Goal: Information Seeking & Learning: Learn about a topic

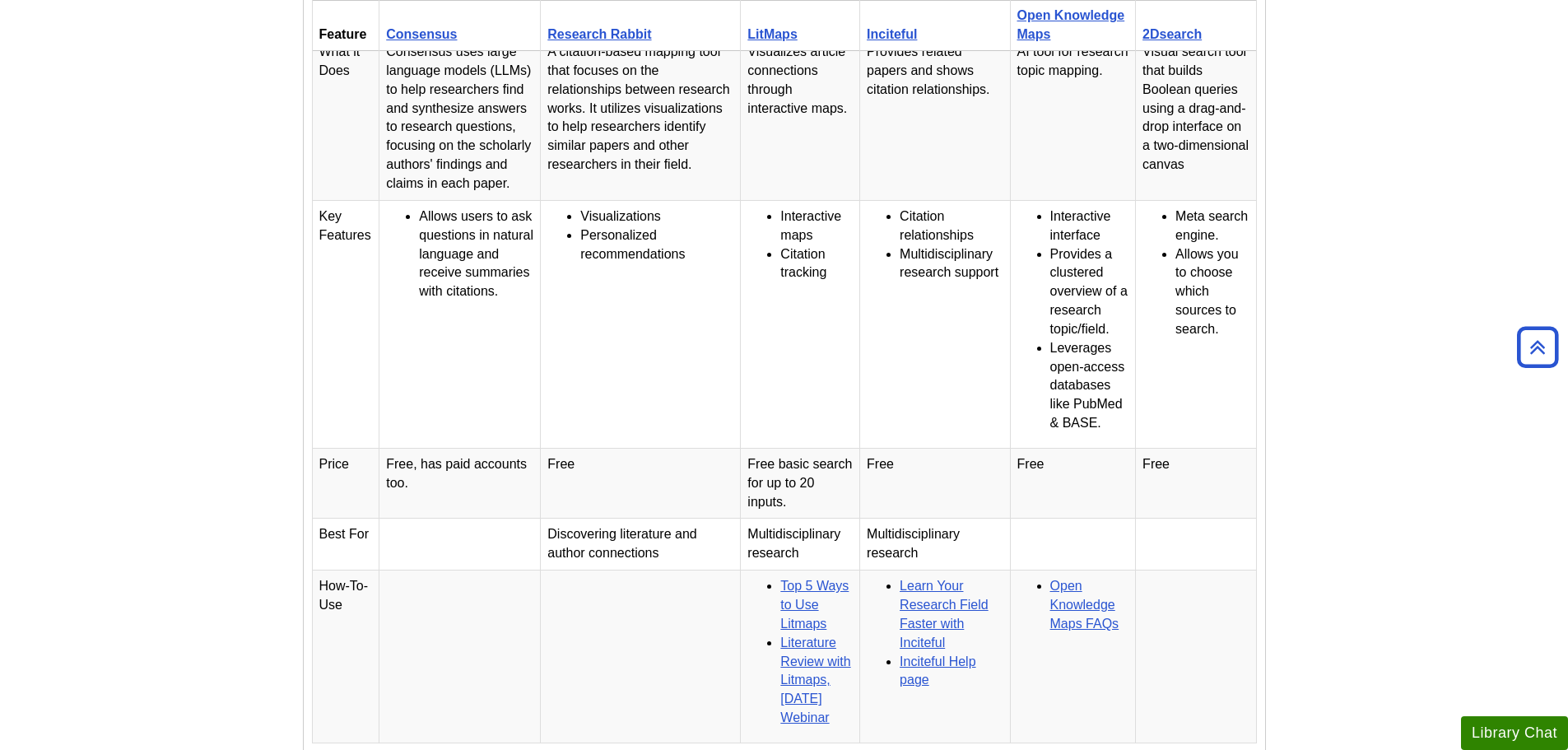
scroll to position [1235, 0]
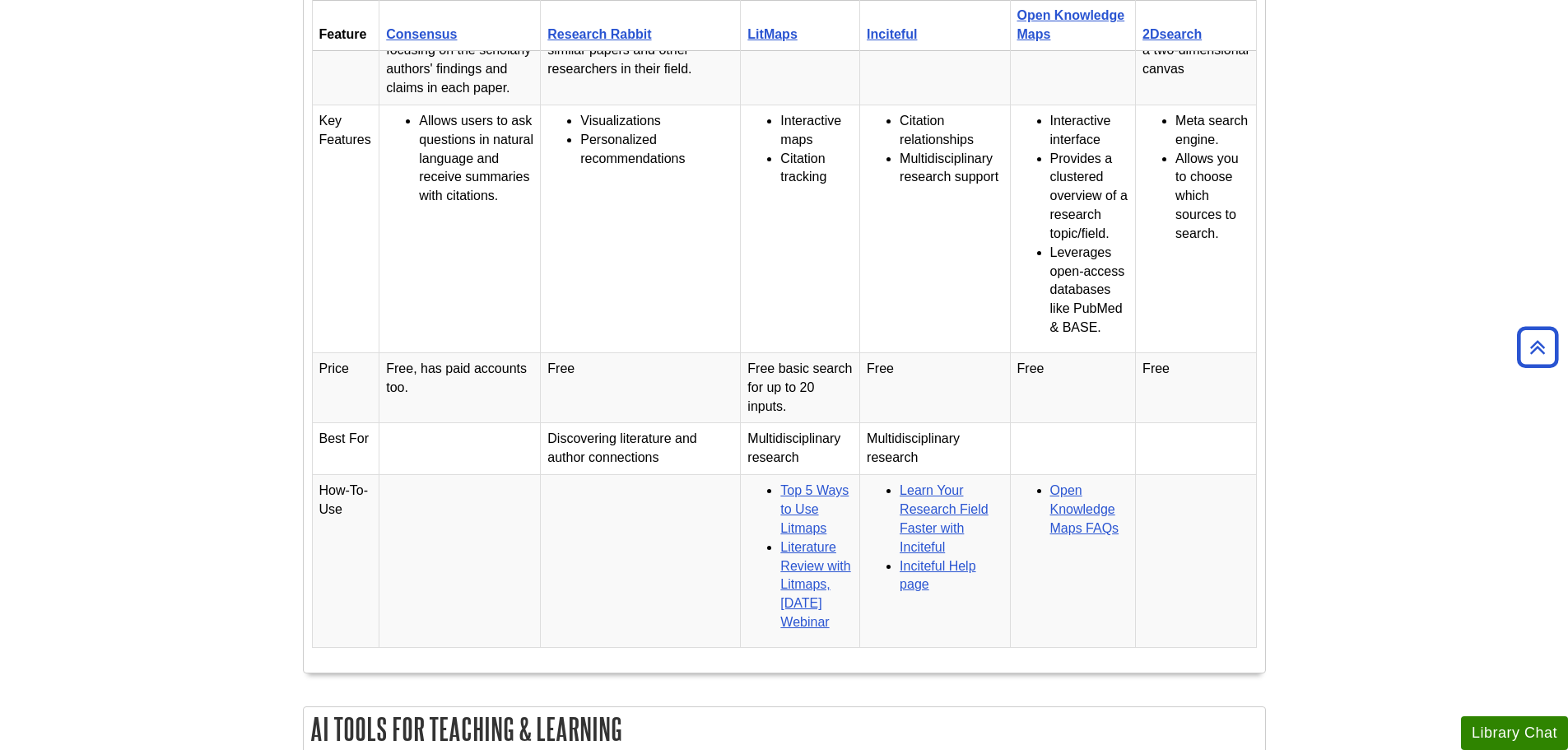
click at [1386, 152] on body "Skip to Main Content Search My Davenport DU Library Library Guides AI Tools Hom…" at bounding box center [784, 393] width 1568 height 3256
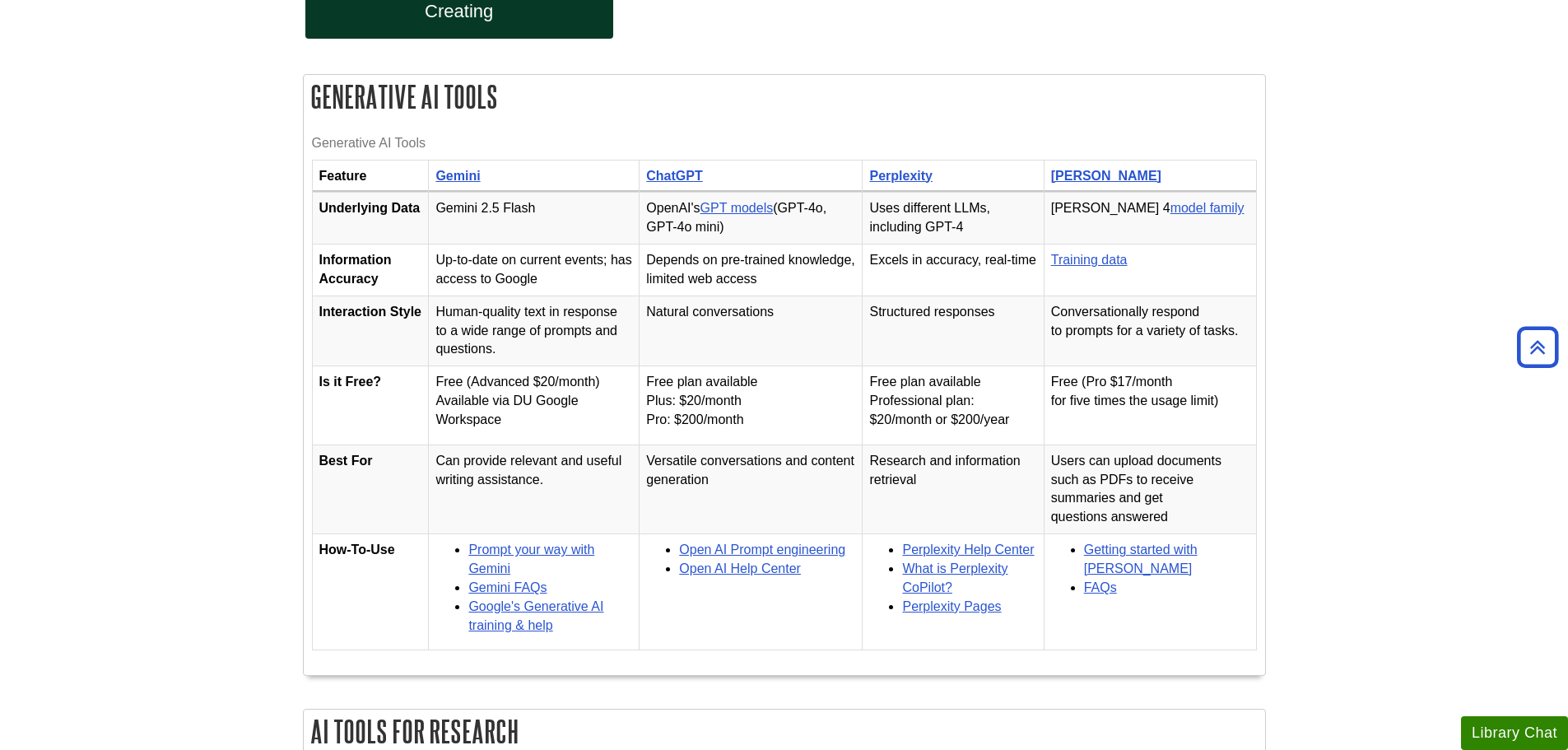
scroll to position [329, 0]
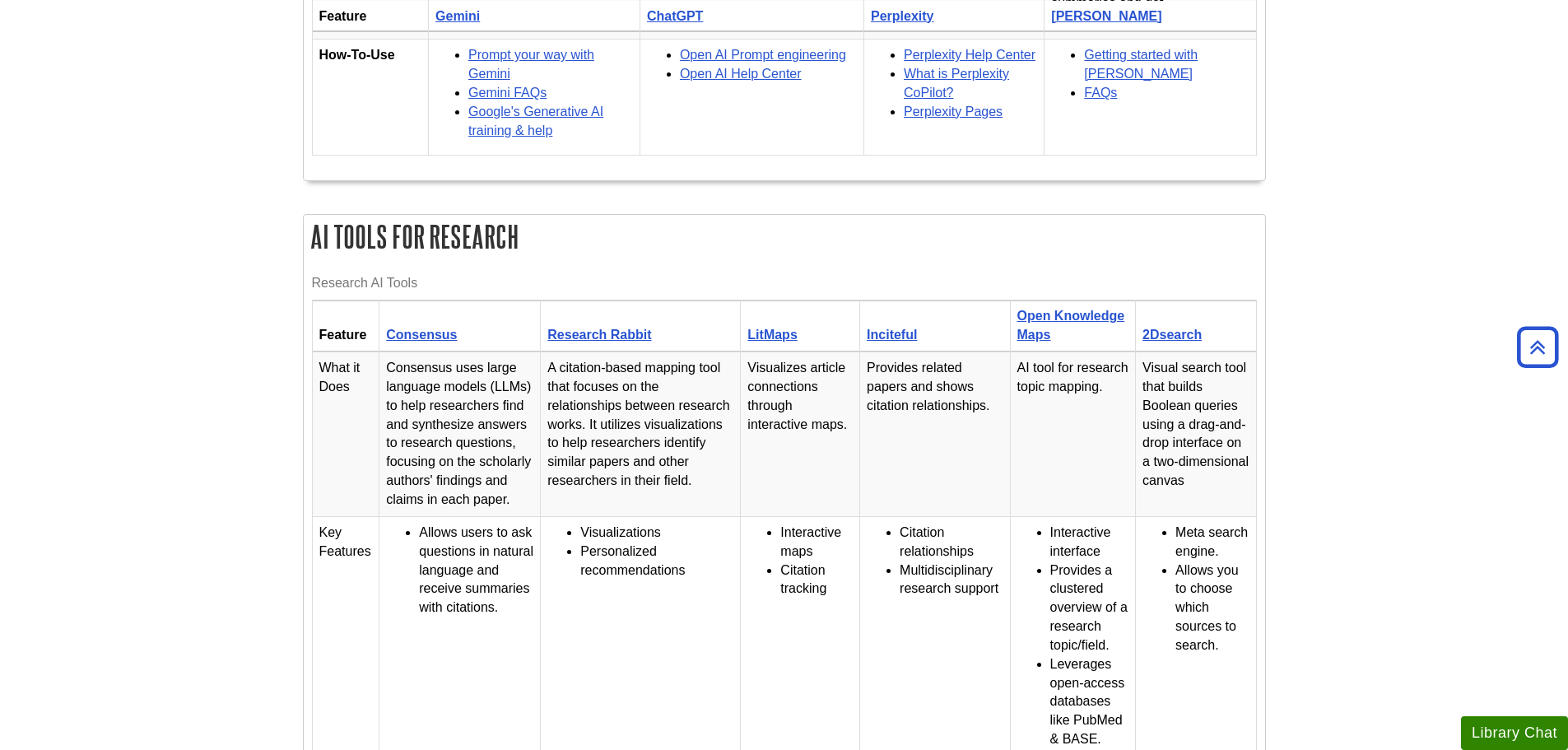
scroll to position [906, 0]
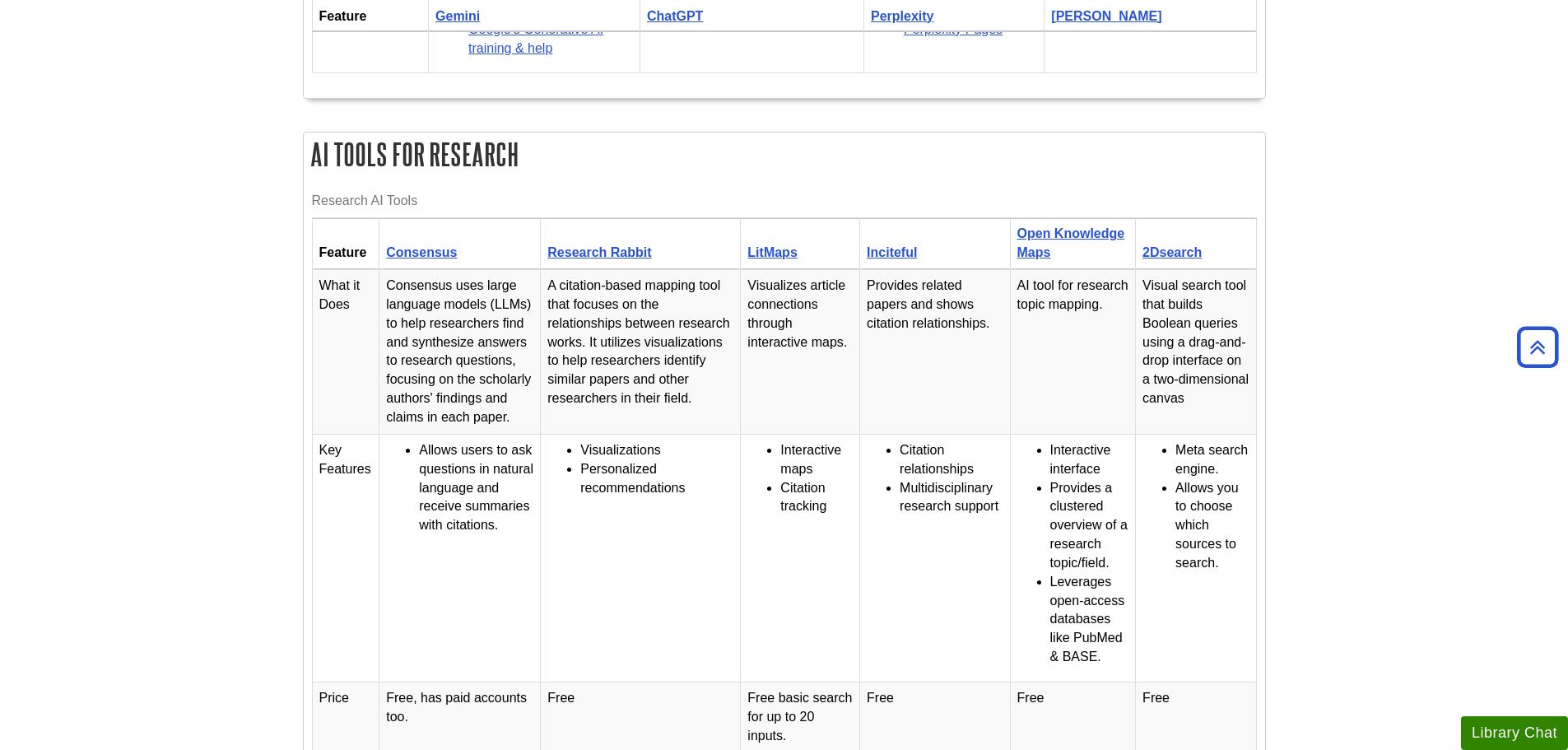
click at [1361, 217] on body "Skip to Main Content Search My [PERSON_NAME][GEOGRAPHIC_DATA] Library Guides AI…" at bounding box center [784, 722] width 1568 height 3256
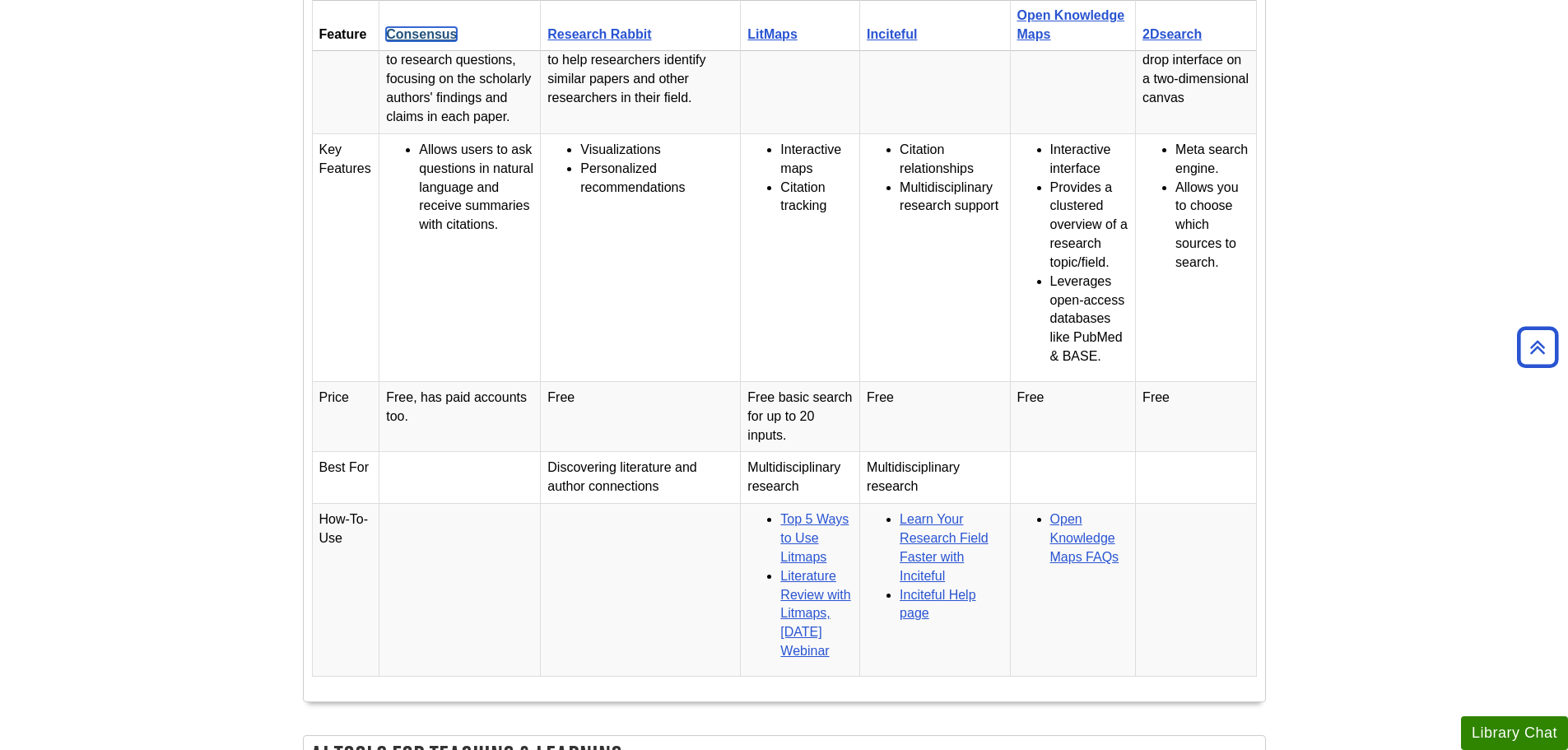
scroll to position [1235, 0]
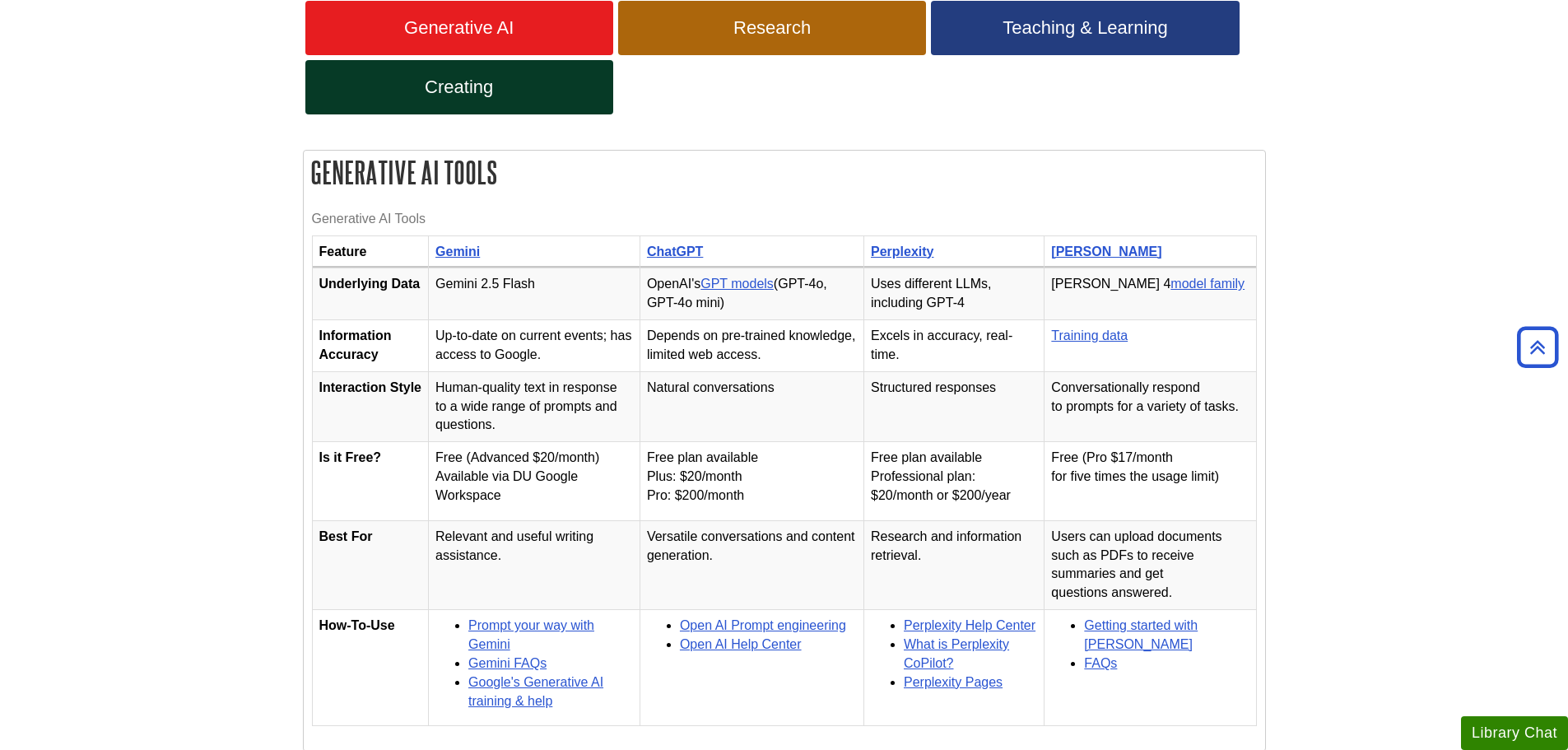
scroll to position [247, 0]
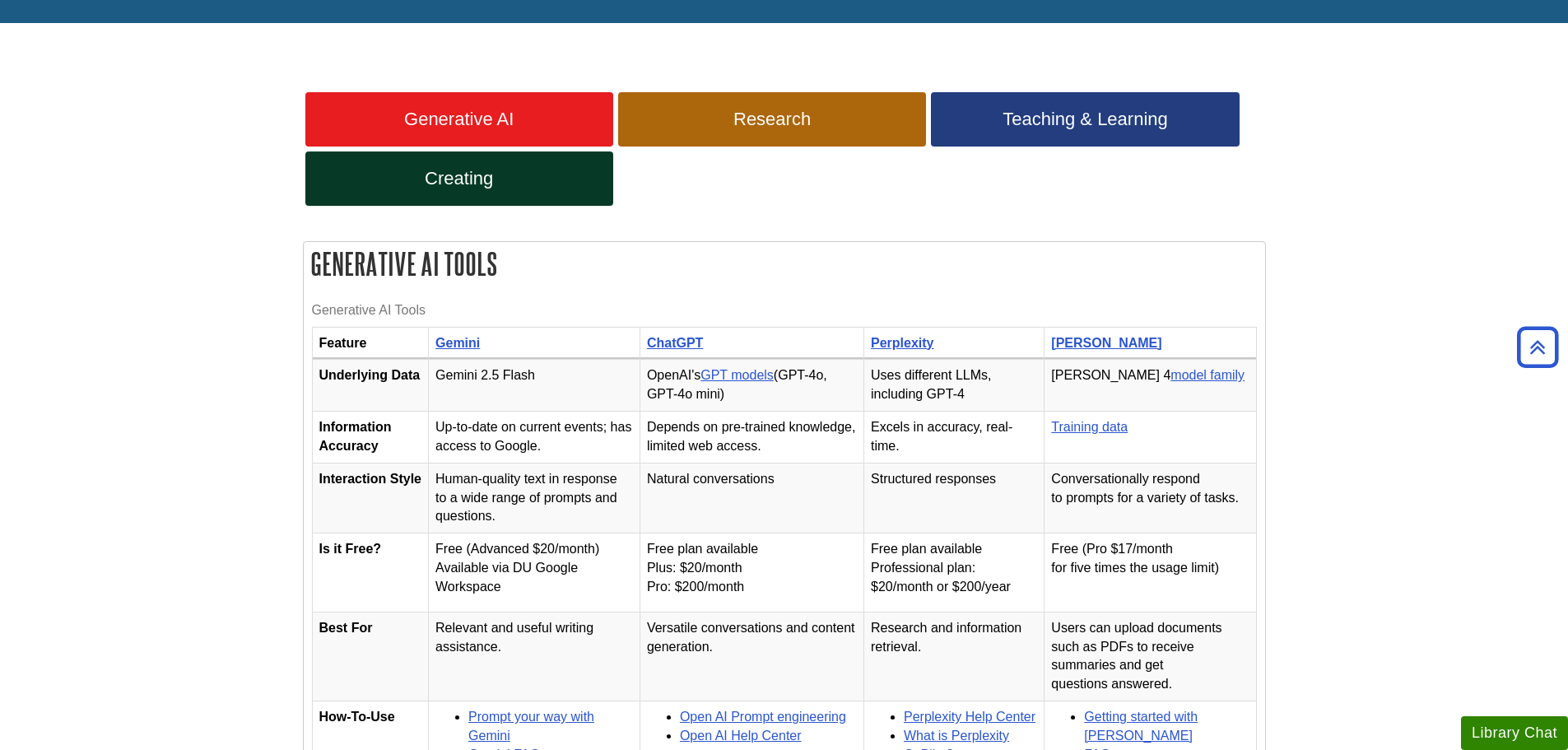
scroll to position [0, 0]
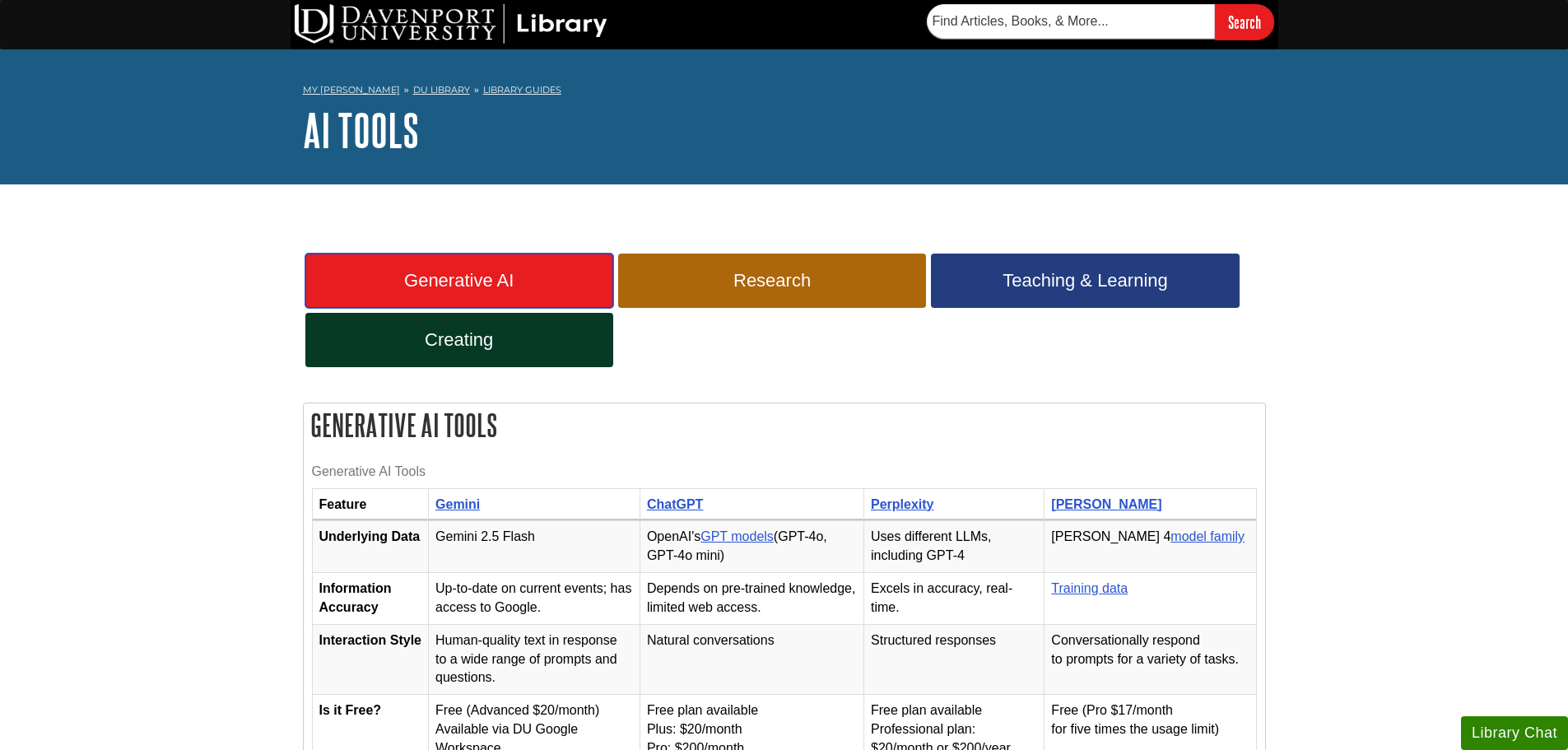
click at [436, 257] on link "Generative AI" at bounding box center [459, 281] width 308 height 55
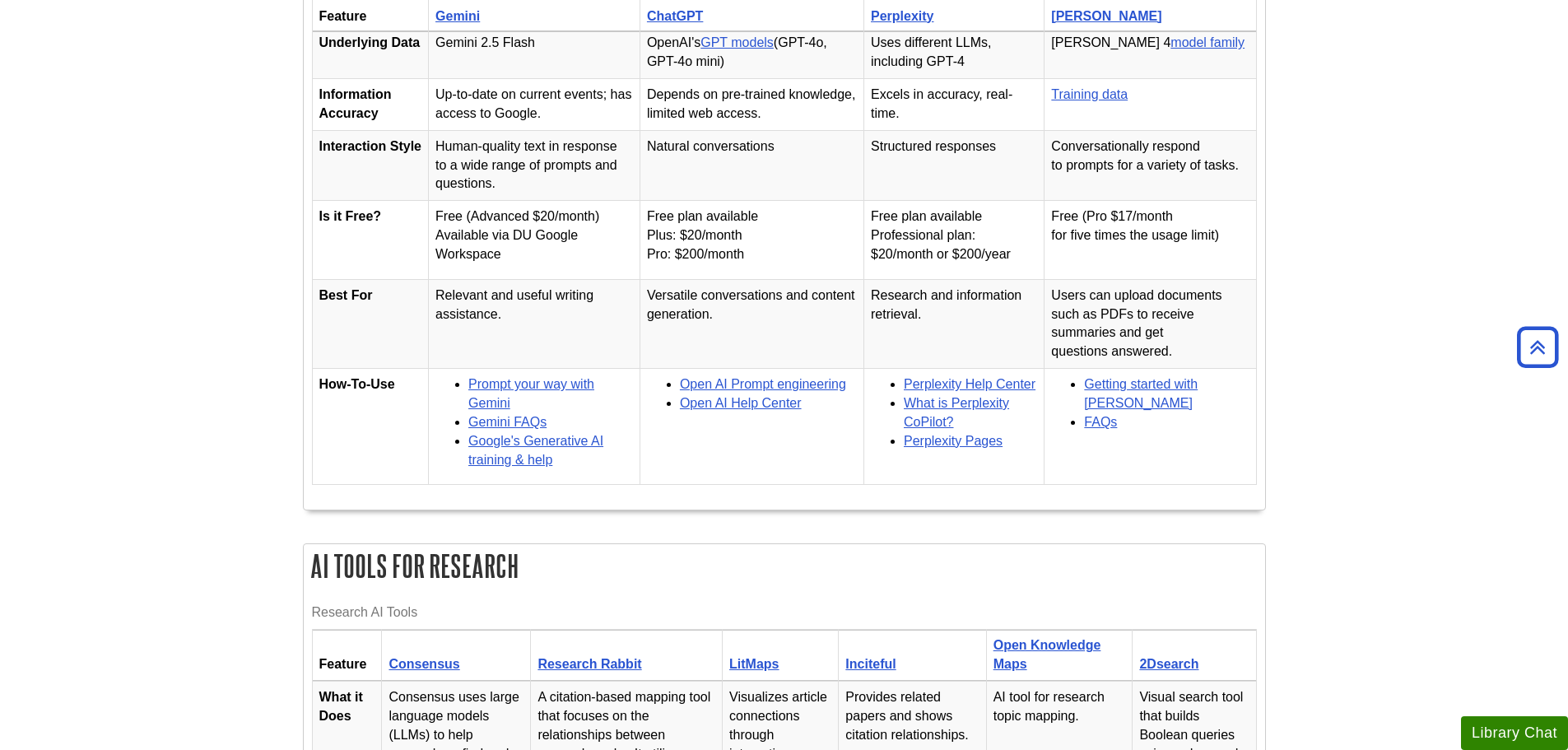
scroll to position [412, 0]
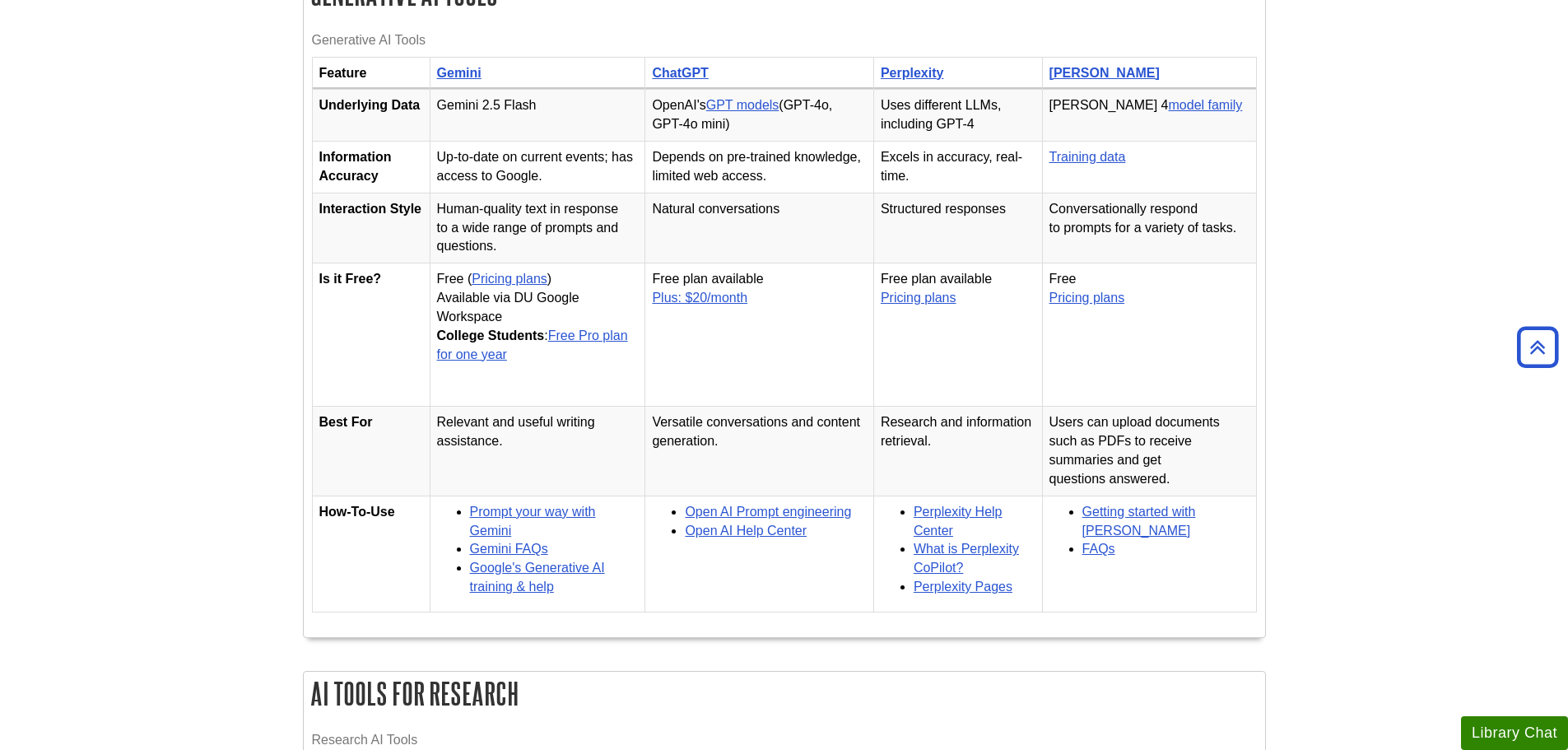
scroll to position [489, 0]
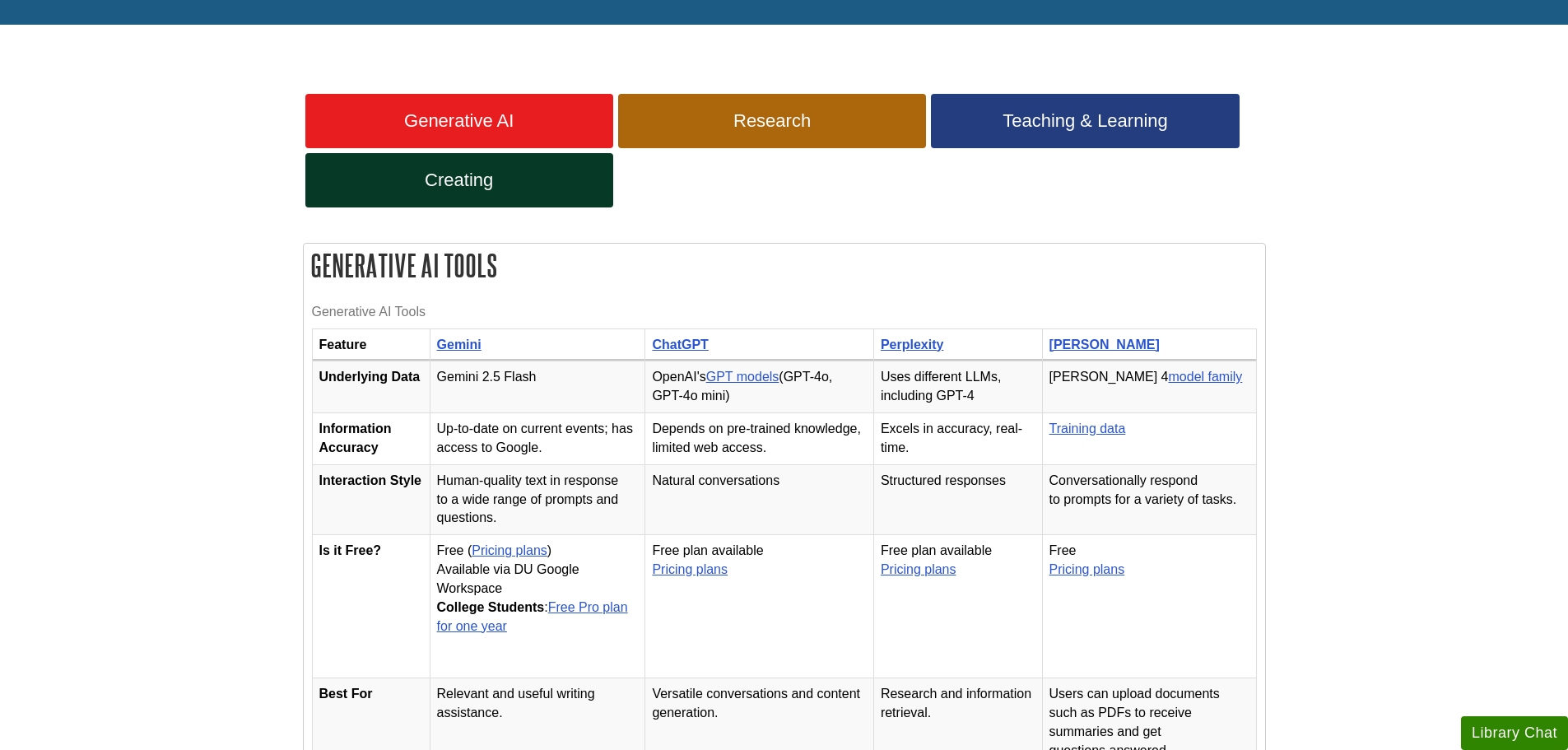
scroll to position [242, 0]
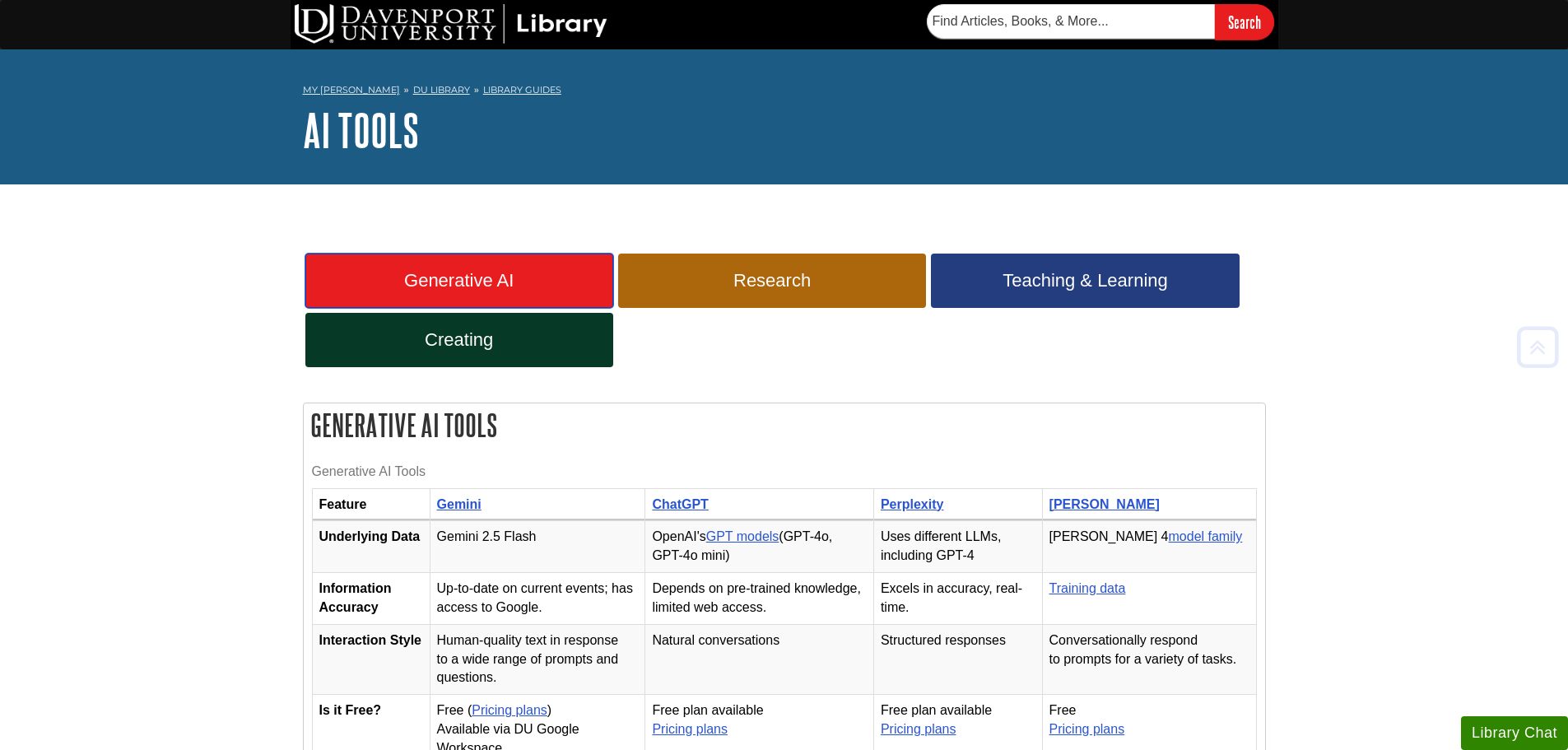
click at [434, 271] on span "Generative AI" at bounding box center [460, 281] width 283 height 22
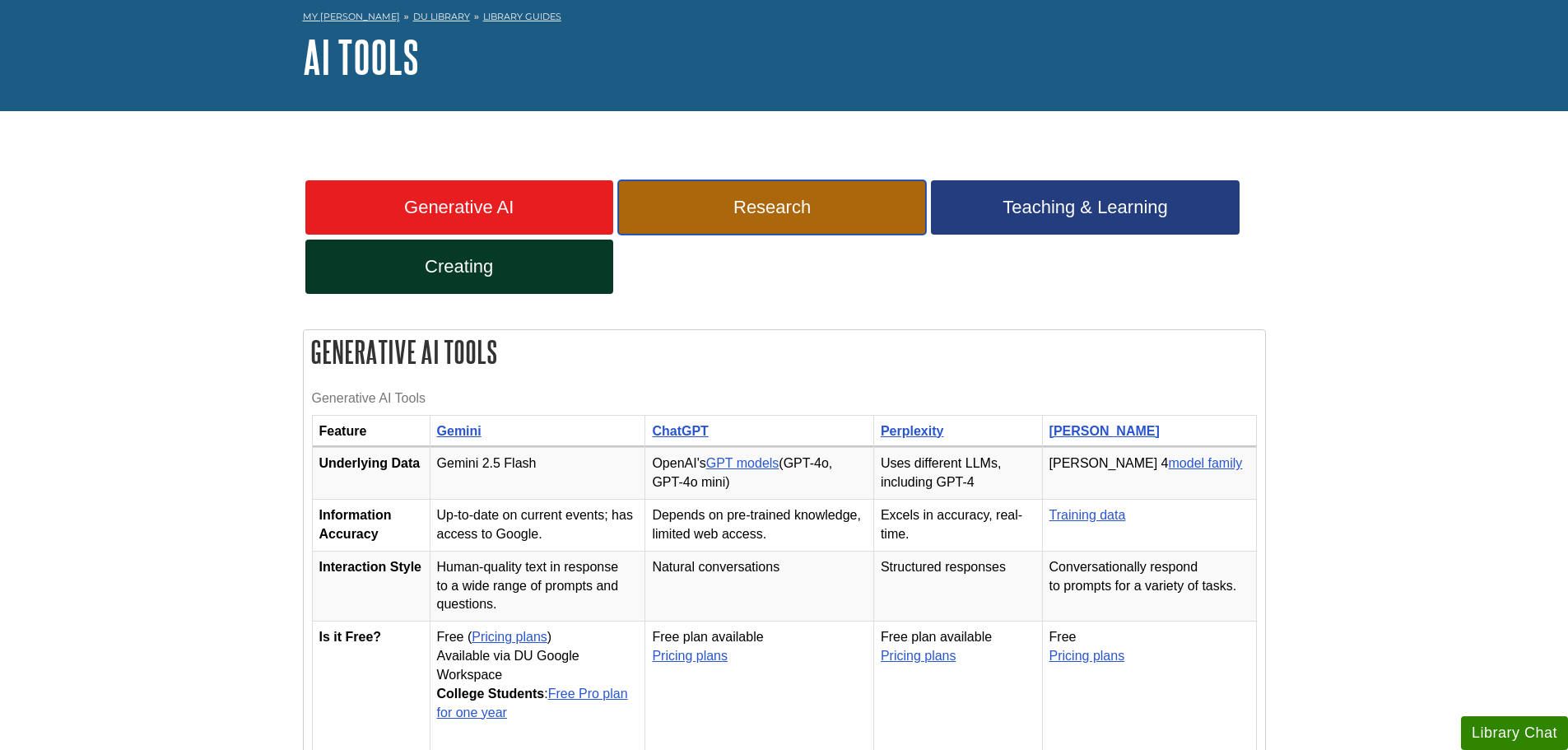
click at [765, 205] on span "Research" at bounding box center [772, 207] width 283 height 22
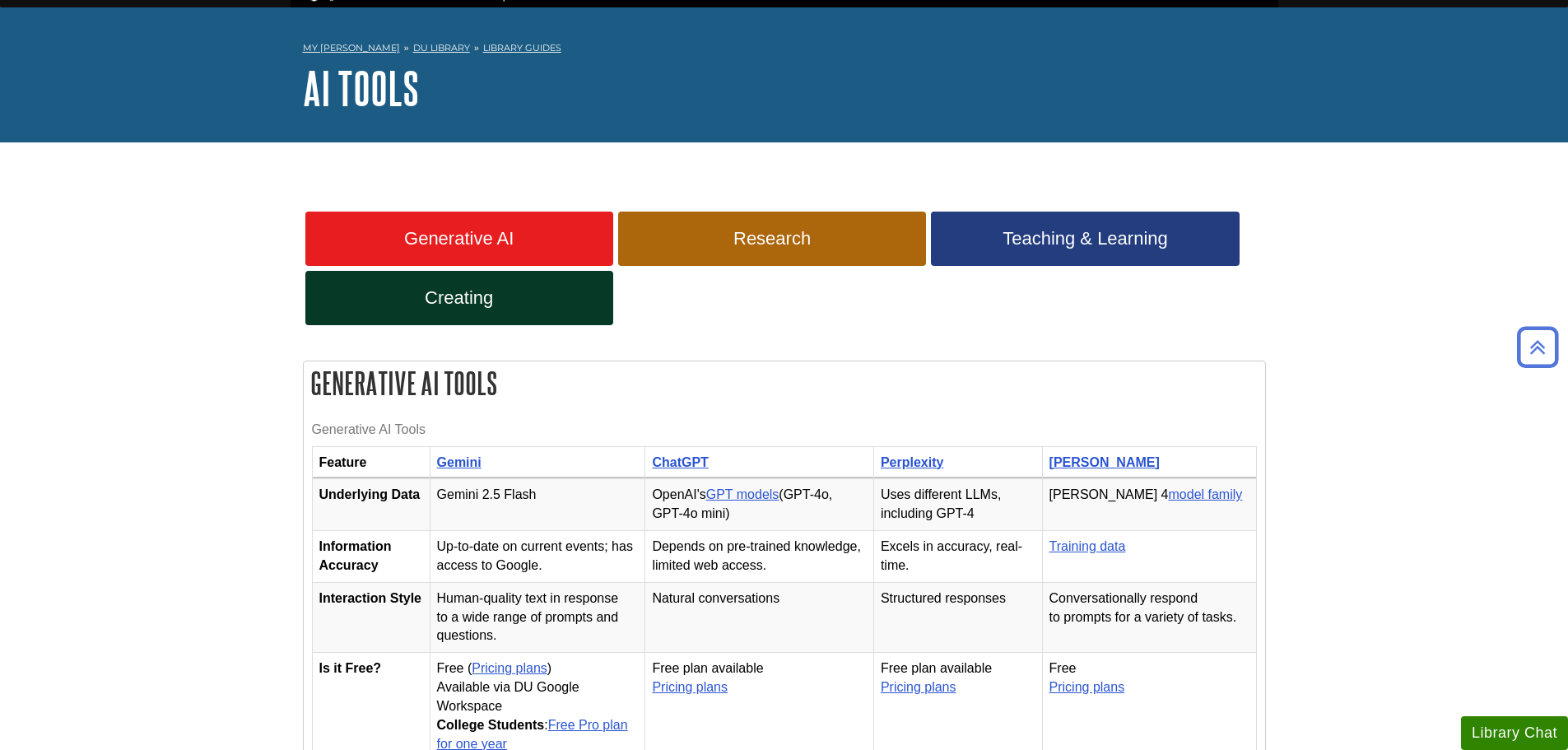
scroll to position [40, 0]
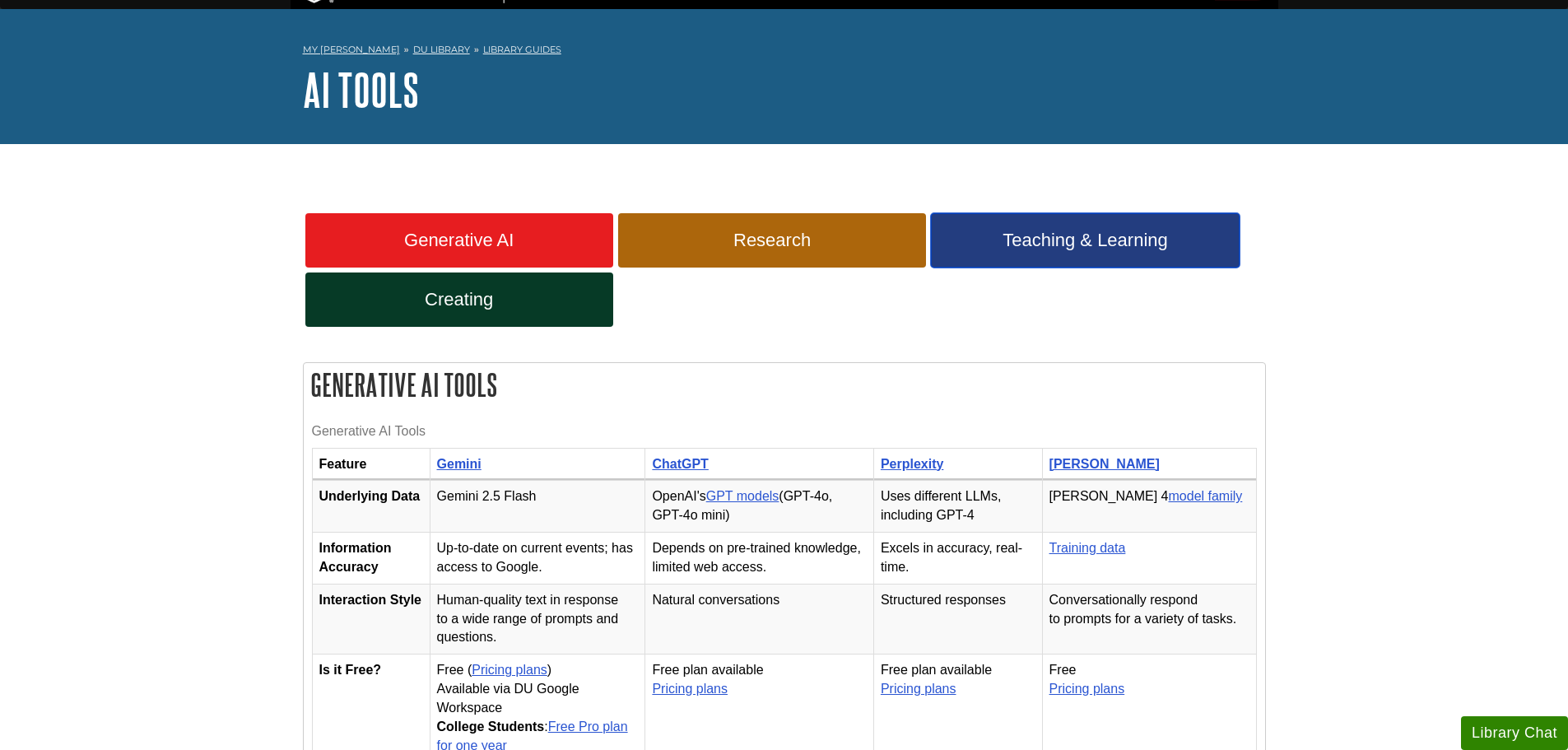
click at [1034, 242] on span "Teaching & Learning" at bounding box center [1085, 240] width 283 height 22
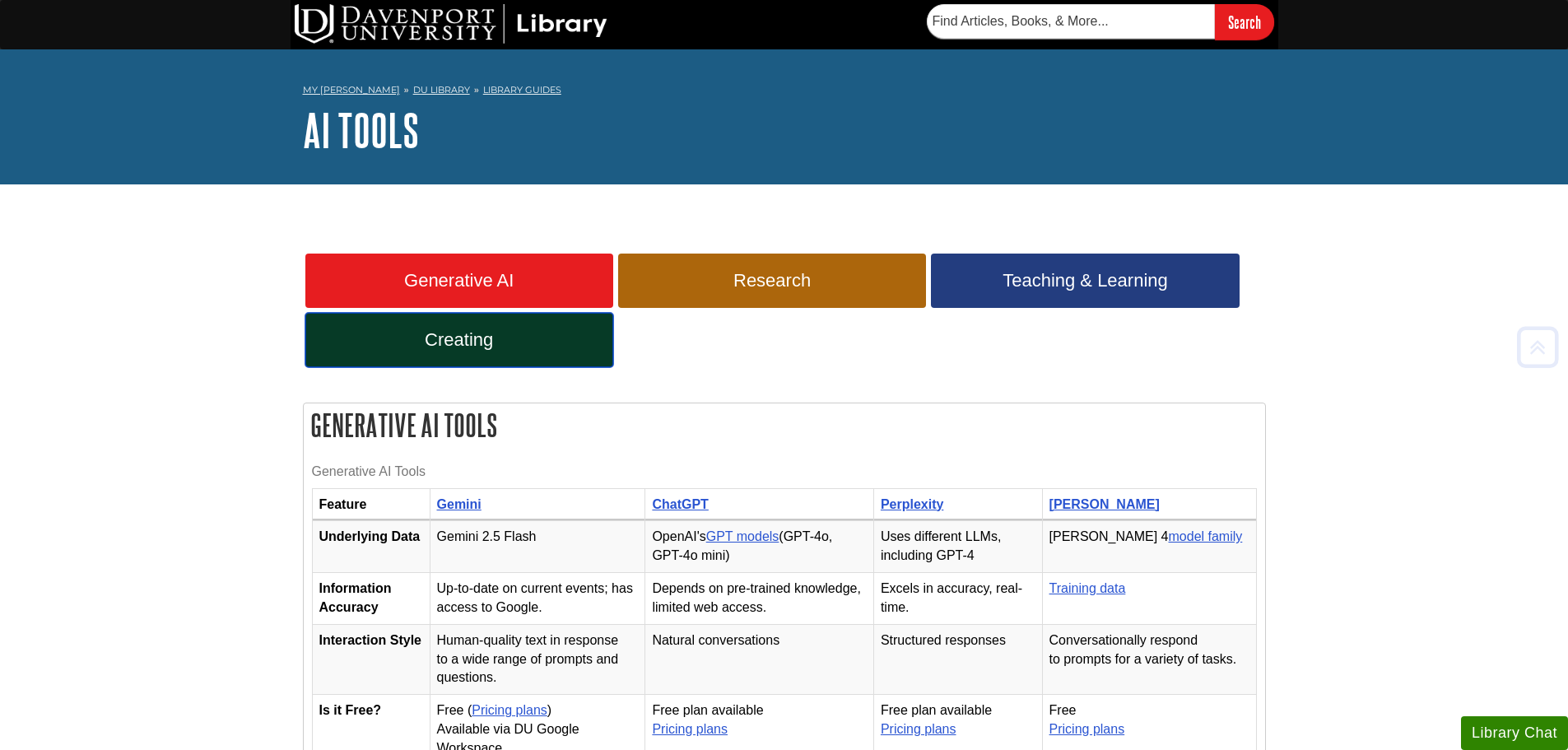
click at [461, 341] on span "Creating" at bounding box center [460, 340] width 283 height 22
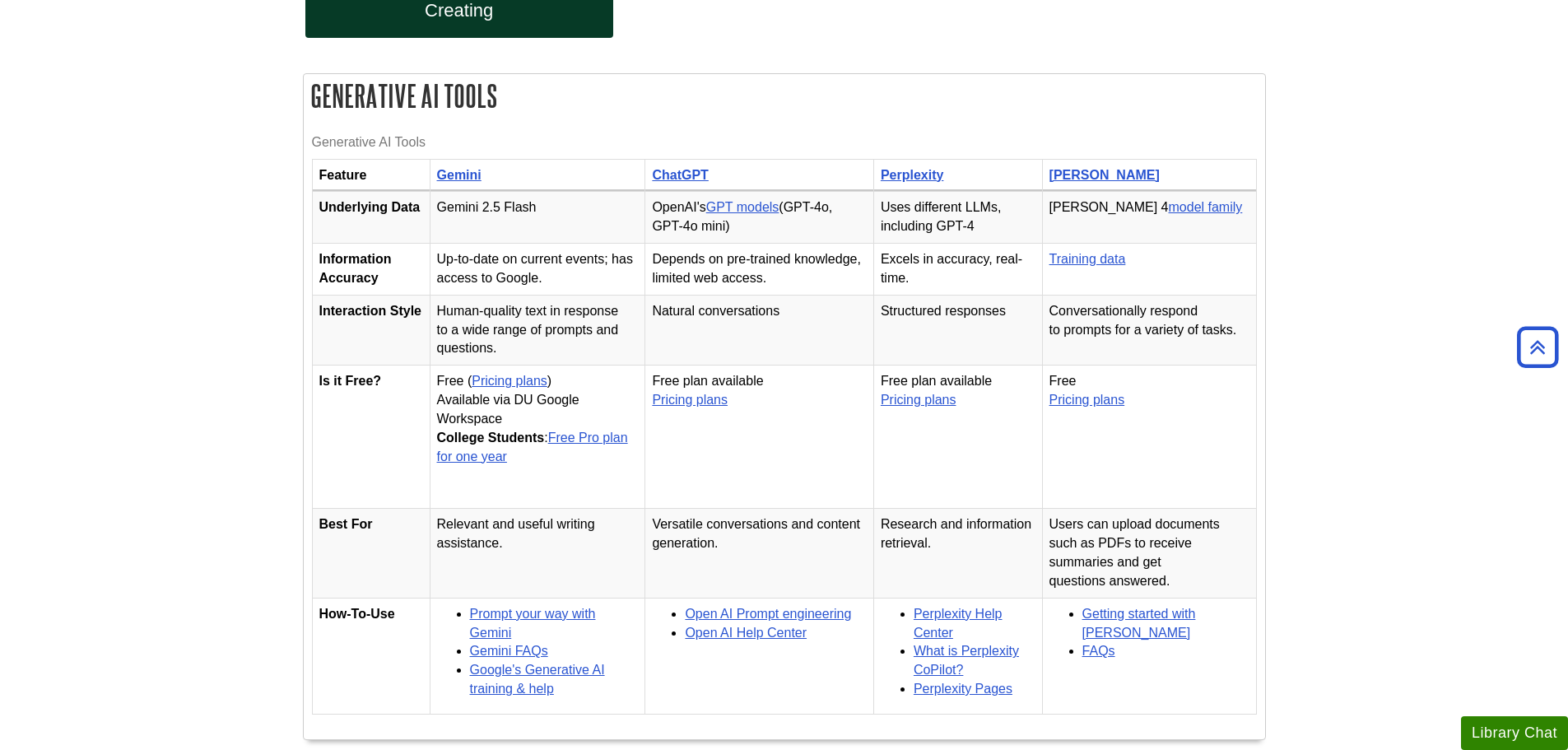
scroll to position [412, 0]
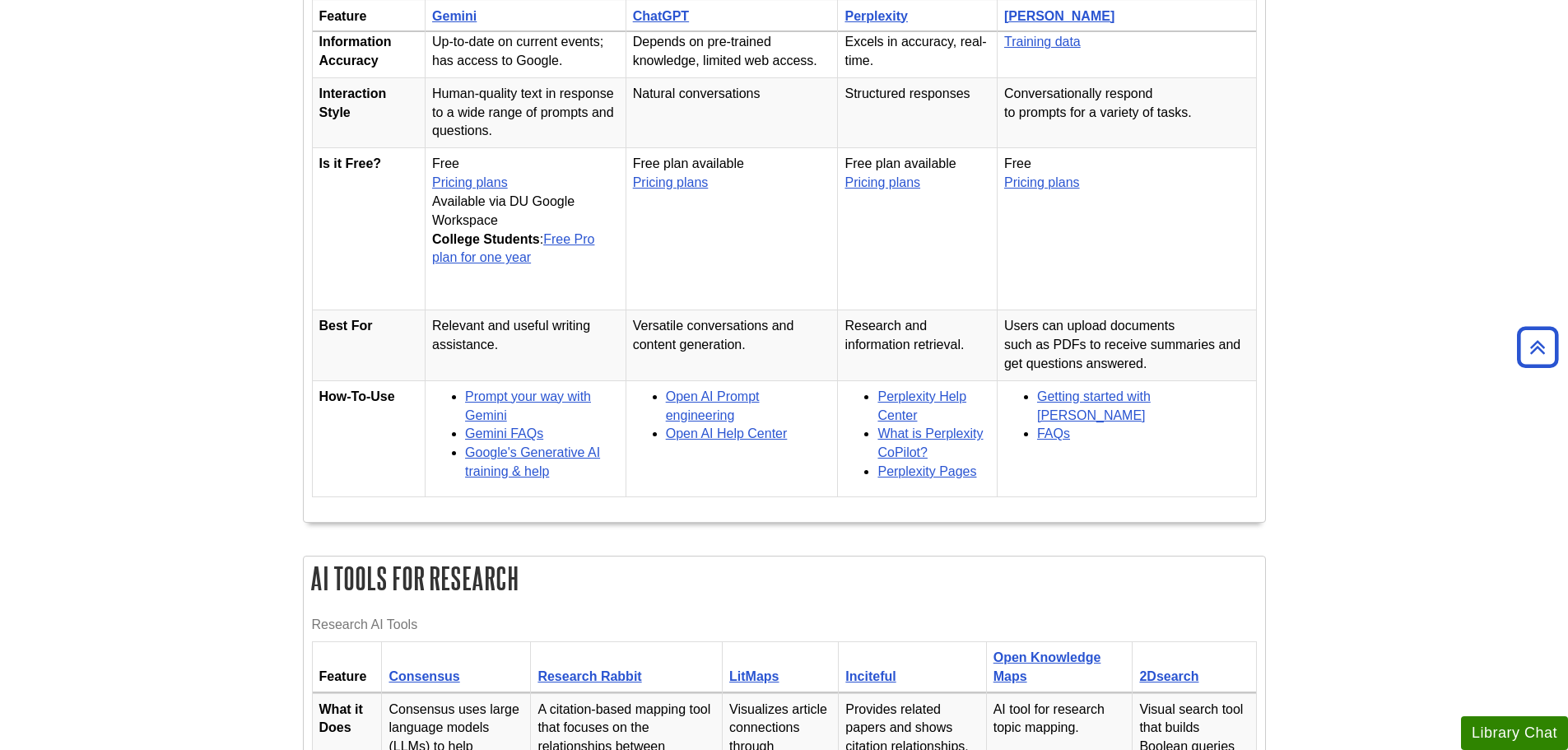
scroll to position [576, 0]
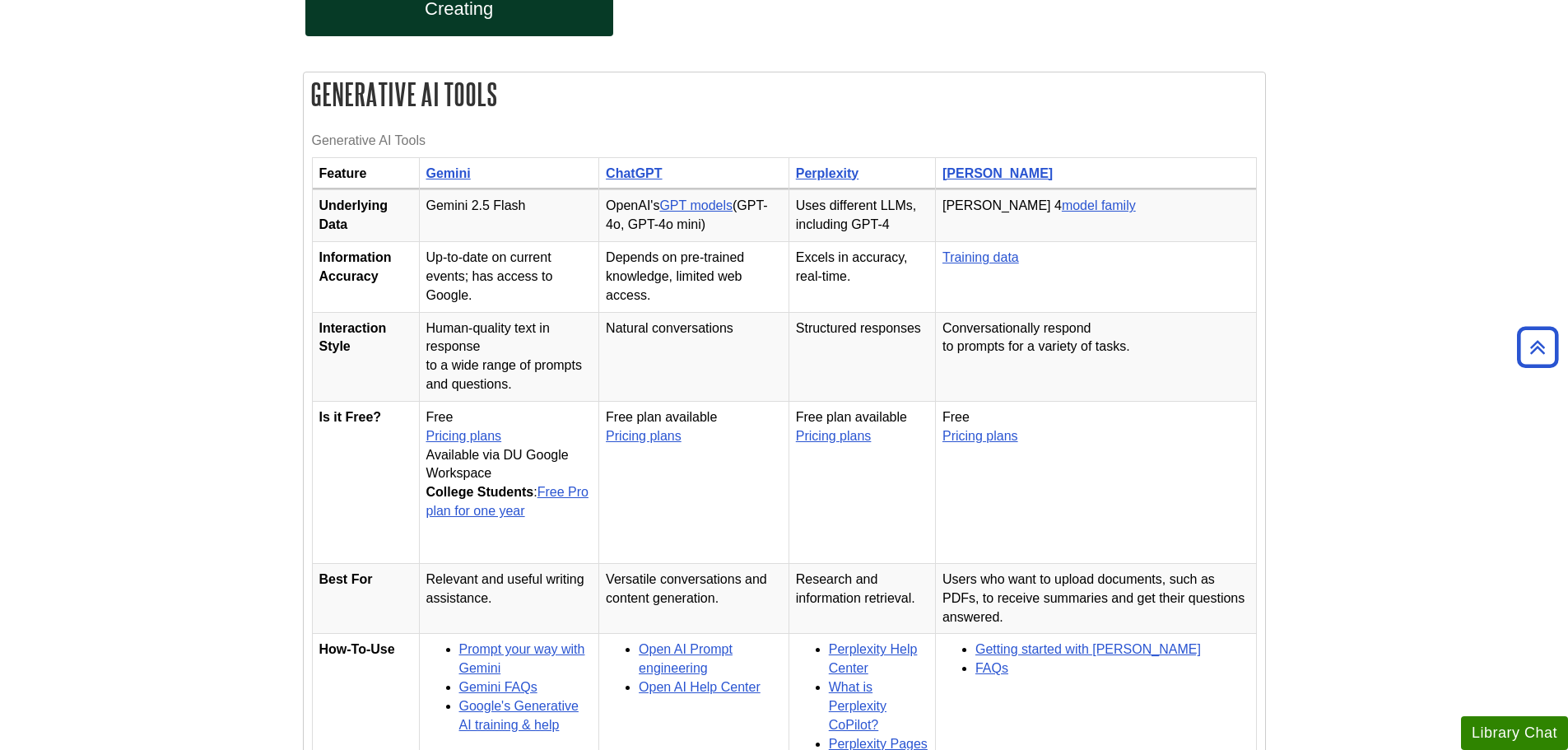
scroll to position [329, 0]
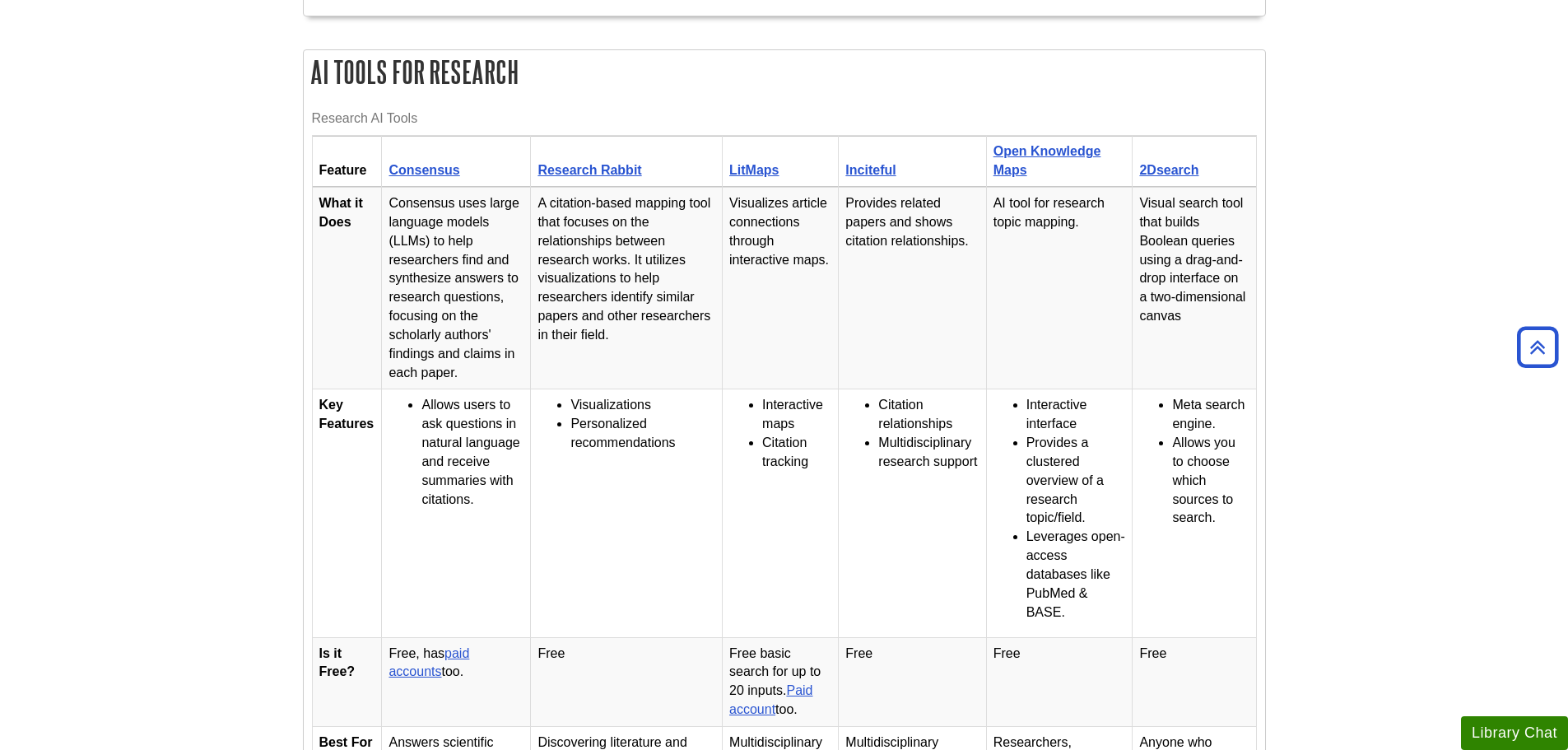
scroll to position [1152, 0]
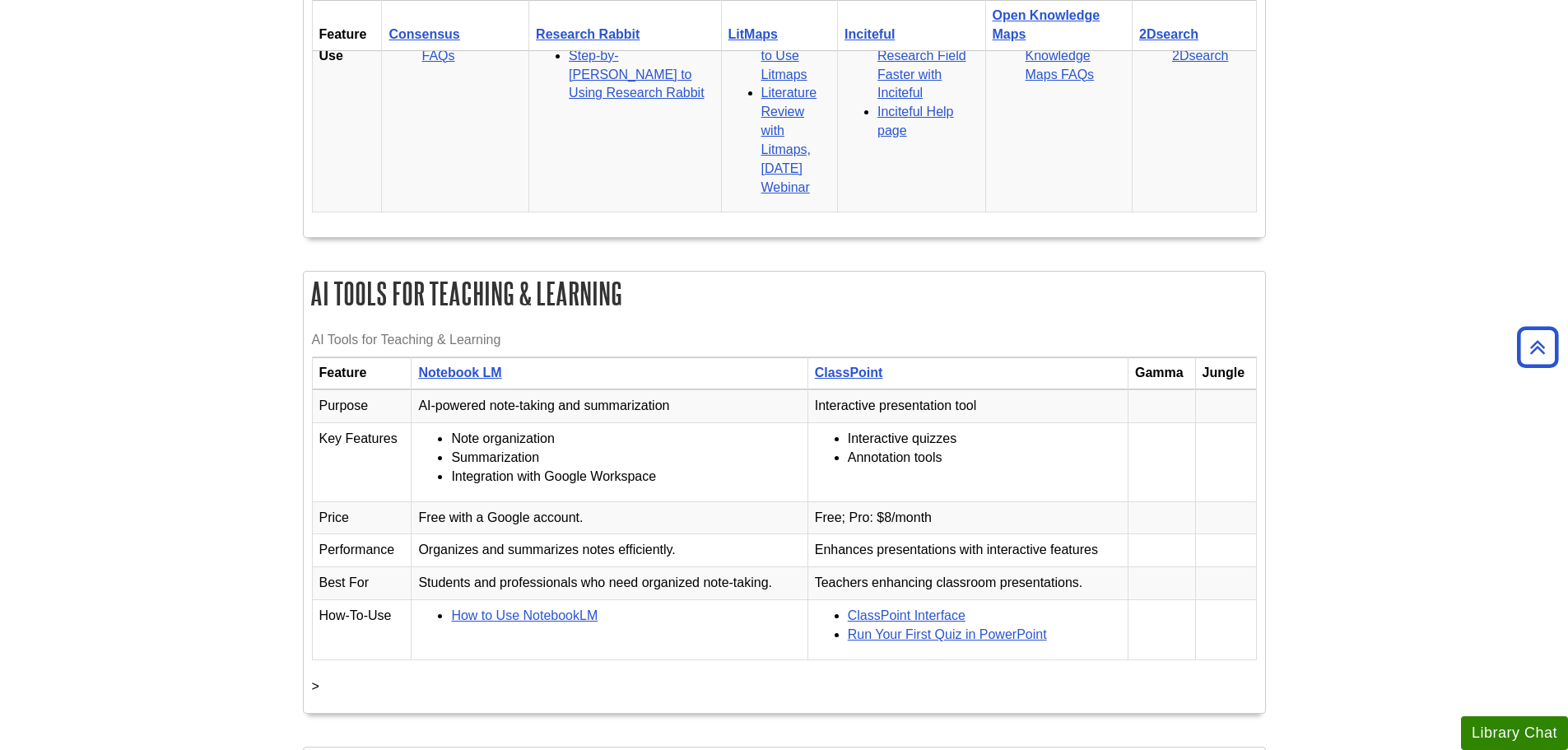
scroll to position [2140, 0]
